Goal: Navigation & Orientation: Find specific page/section

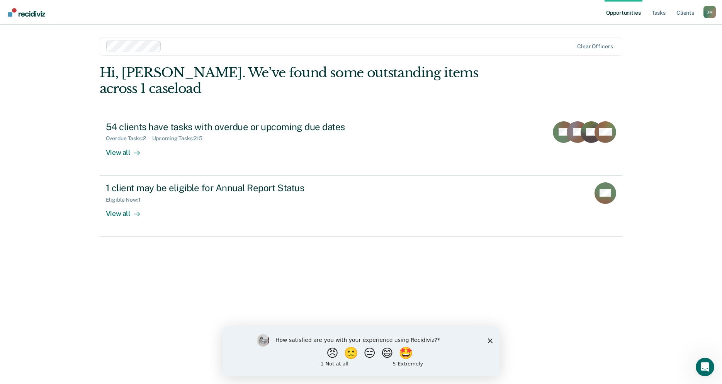
click at [490, 341] on polygon "Close survey" at bounding box center [489, 340] width 5 height 5
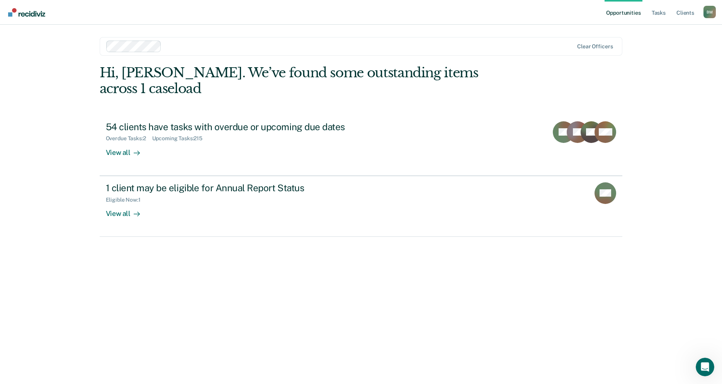
click at [615, 14] on link "Opportunities" at bounding box center [622, 12] width 37 height 25
click at [659, 13] on link "Tasks" at bounding box center [658, 12] width 17 height 25
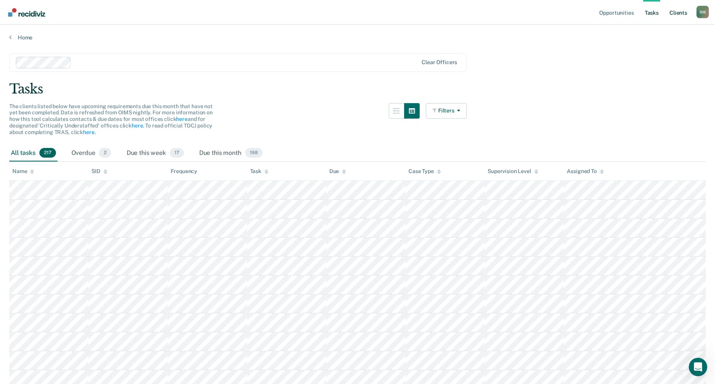
click at [678, 13] on link "Client s" at bounding box center [678, 12] width 21 height 25
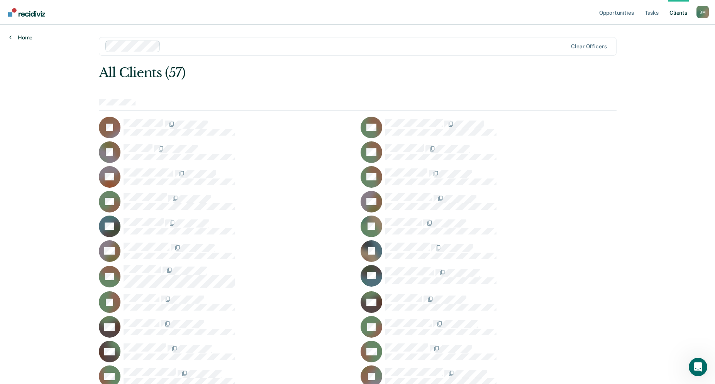
click at [19, 36] on link "Home" at bounding box center [20, 37] width 23 height 7
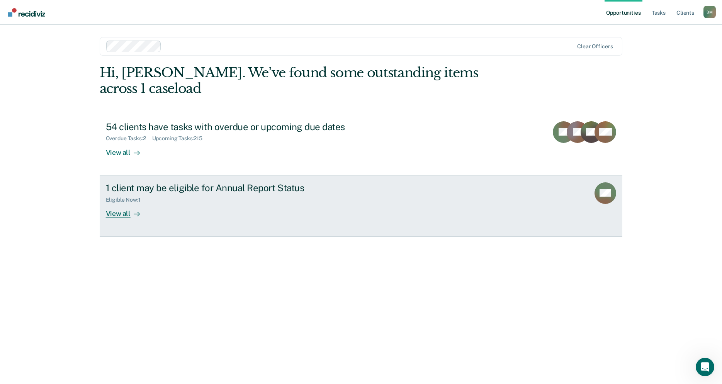
click at [122, 203] on div "View all" at bounding box center [127, 210] width 43 height 15
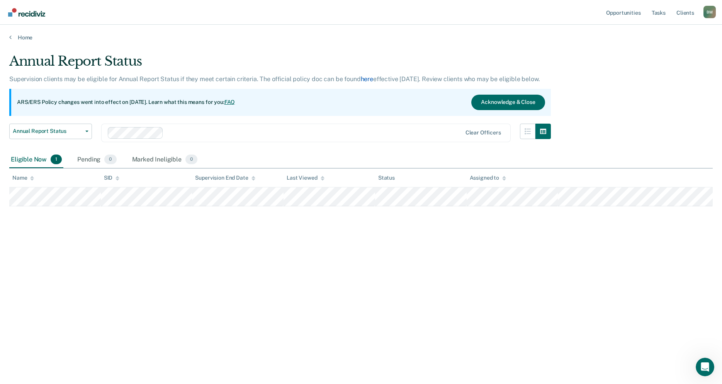
click at [364, 79] on link "here" at bounding box center [367, 78] width 12 height 7
